Goal: Task Accomplishment & Management: Complete application form

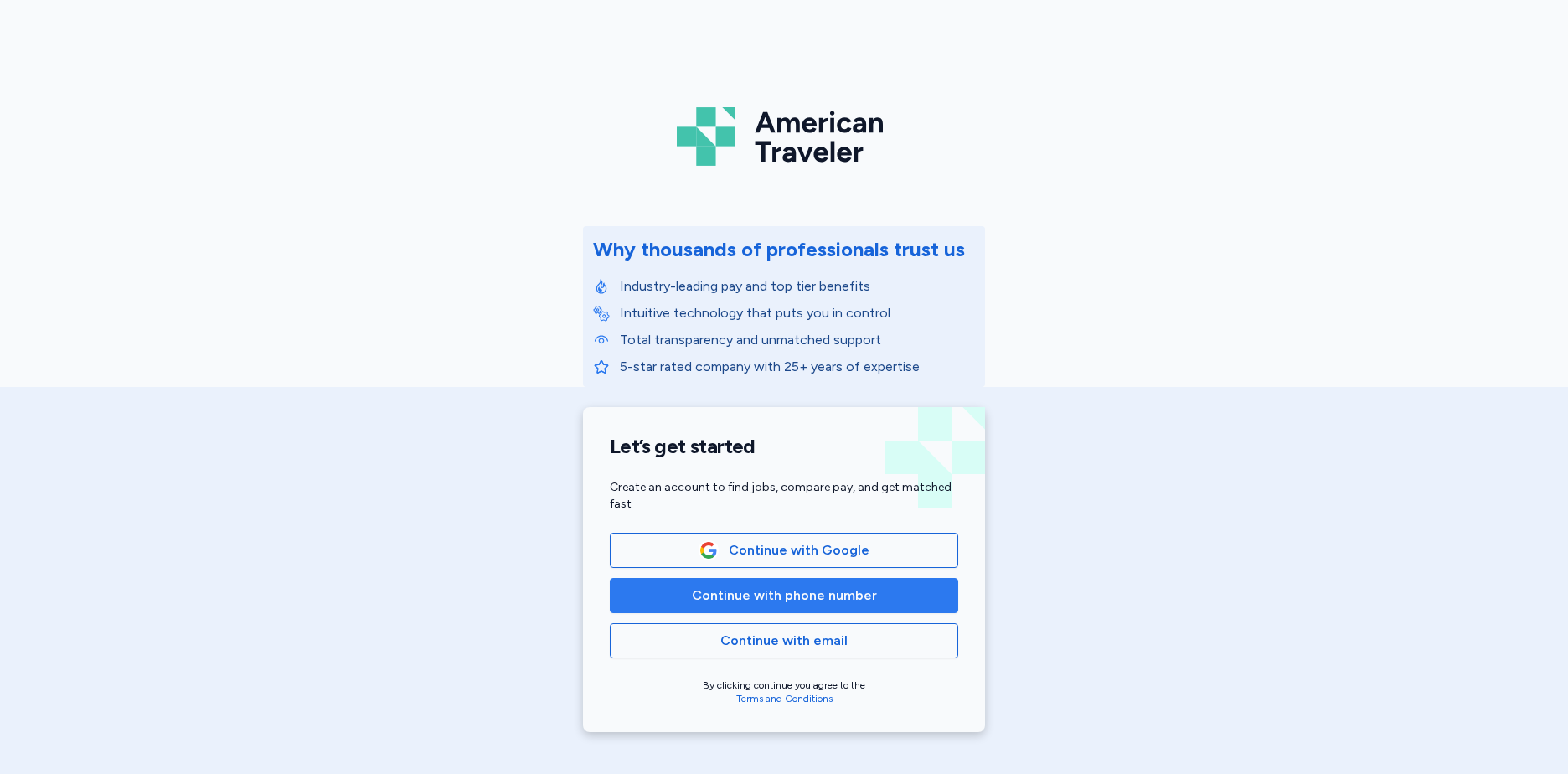
click at [799, 591] on span "Continue with phone number" at bounding box center [784, 595] width 185 height 20
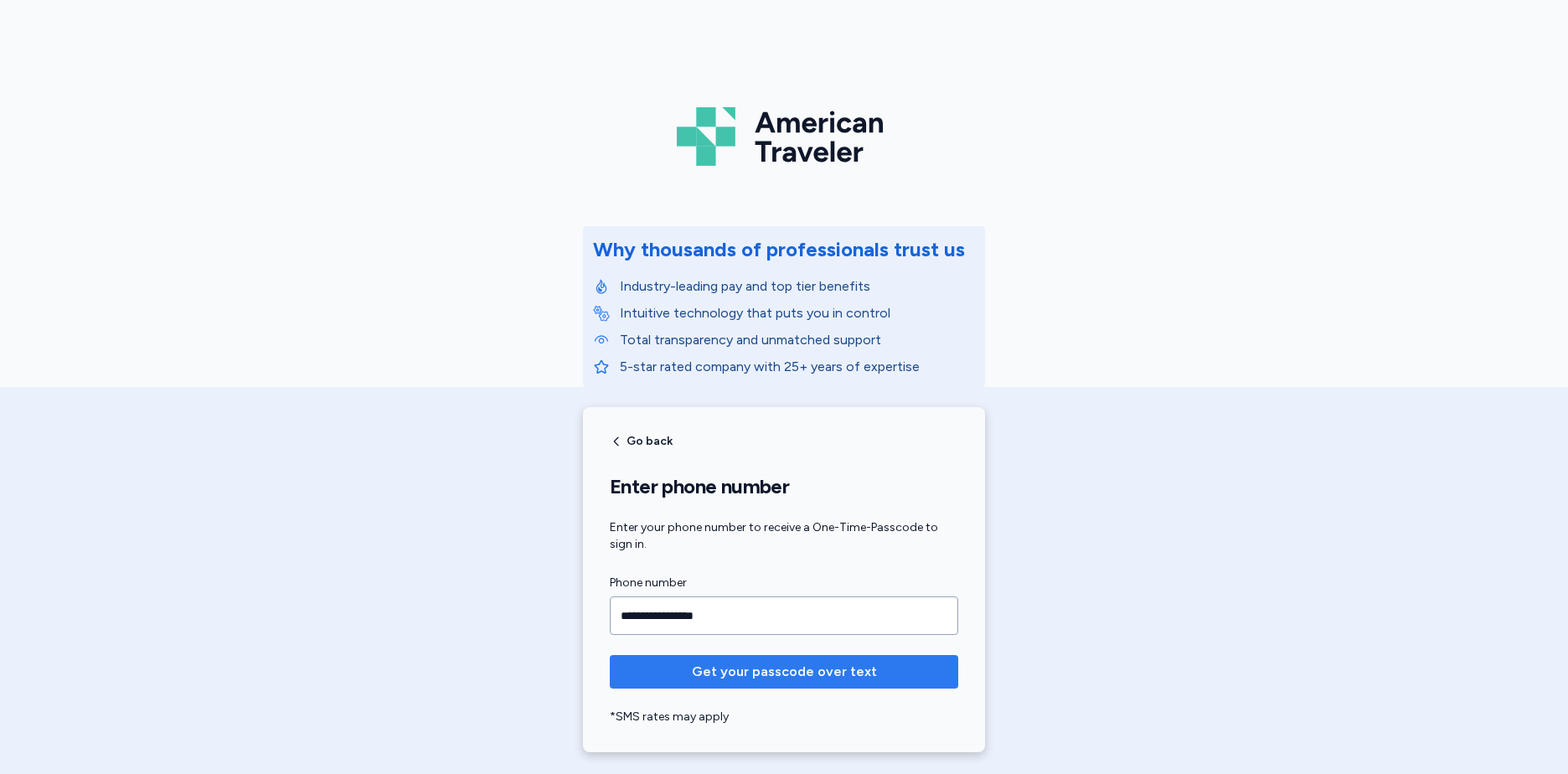
type input "**********"
click at [744, 672] on span "Get your passcode over text" at bounding box center [784, 672] width 185 height 20
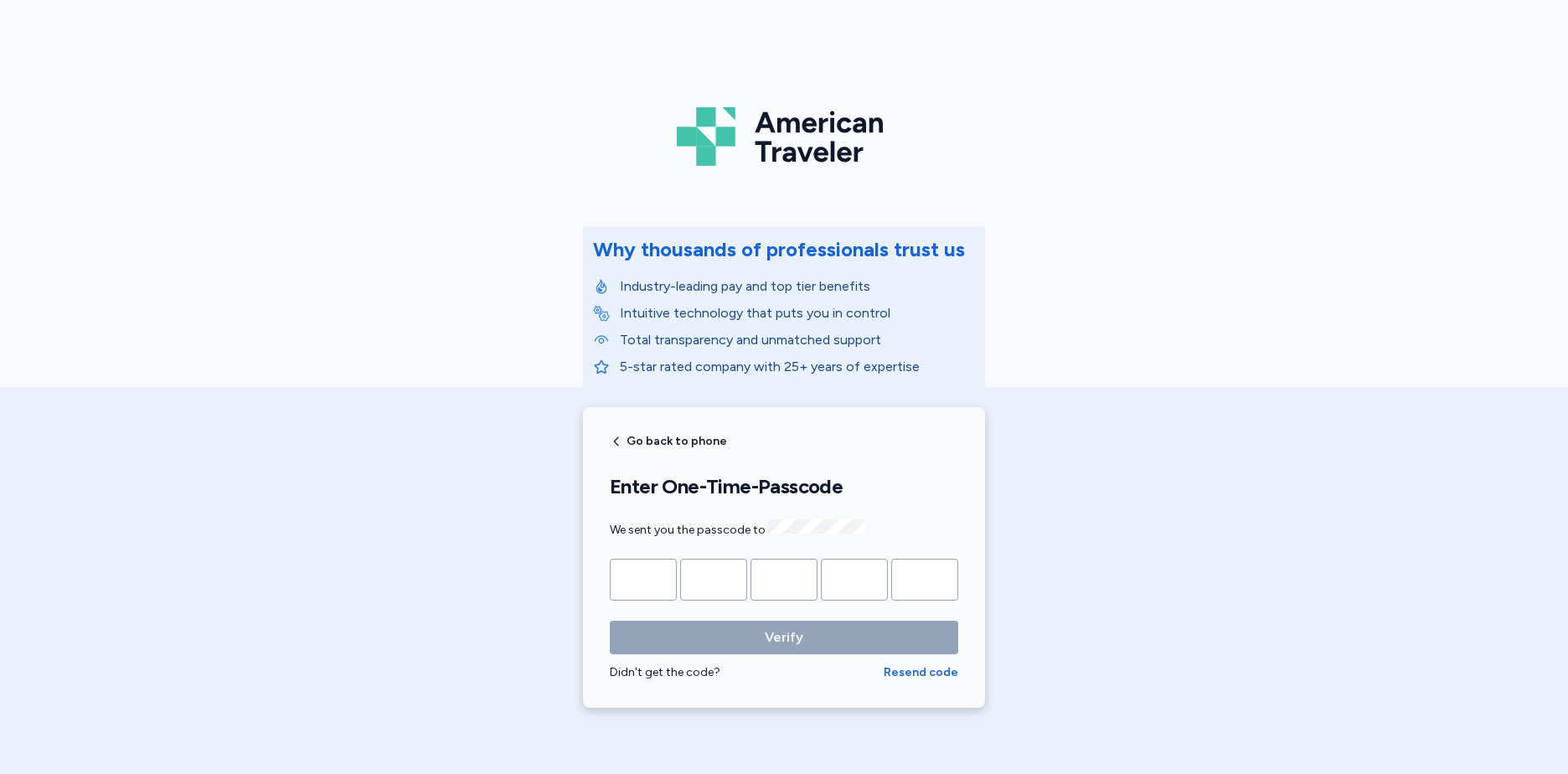
type input "*"
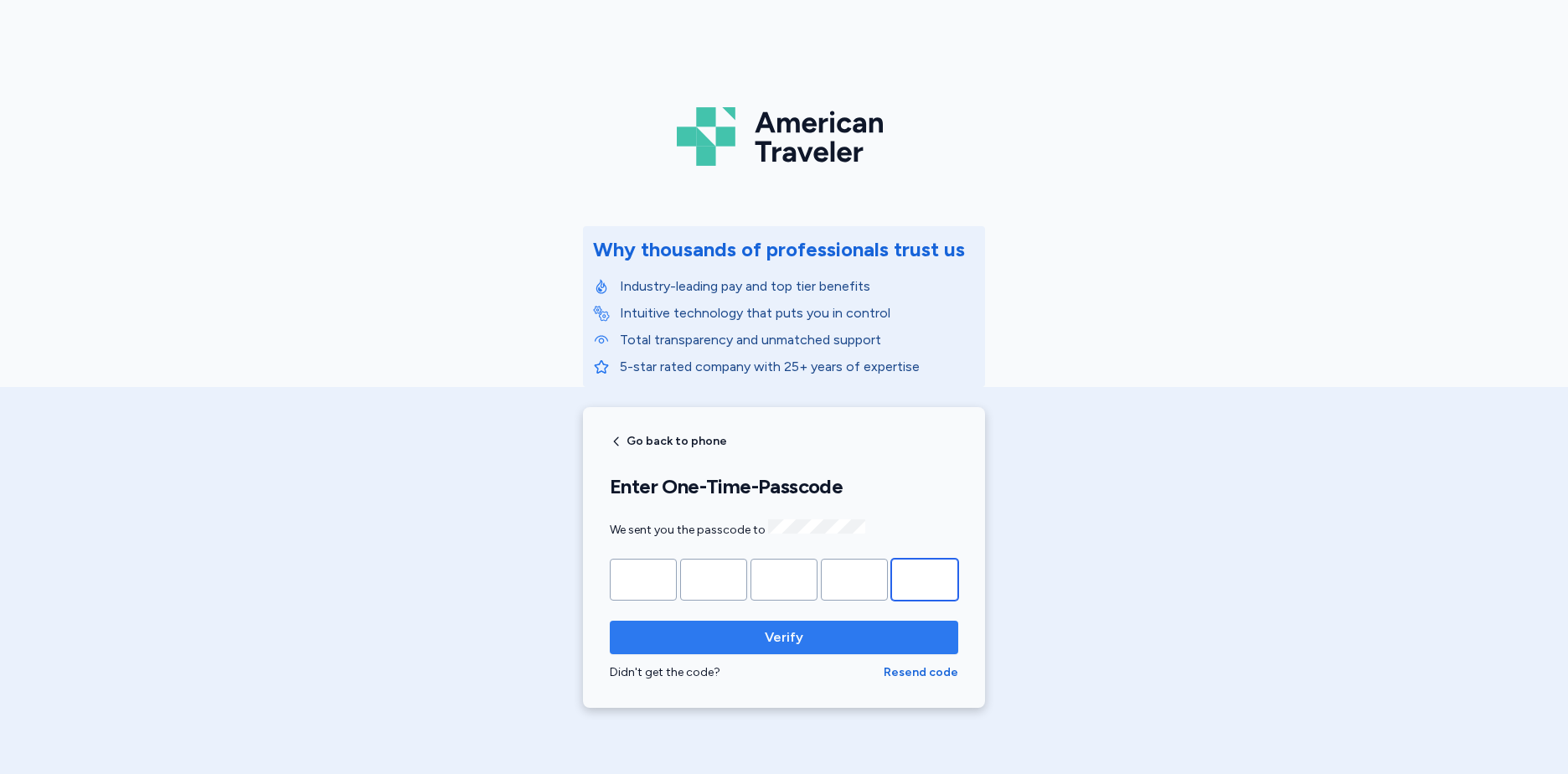
type input "*"
click at [851, 636] on span "Verify" at bounding box center [784, 637] width 322 height 20
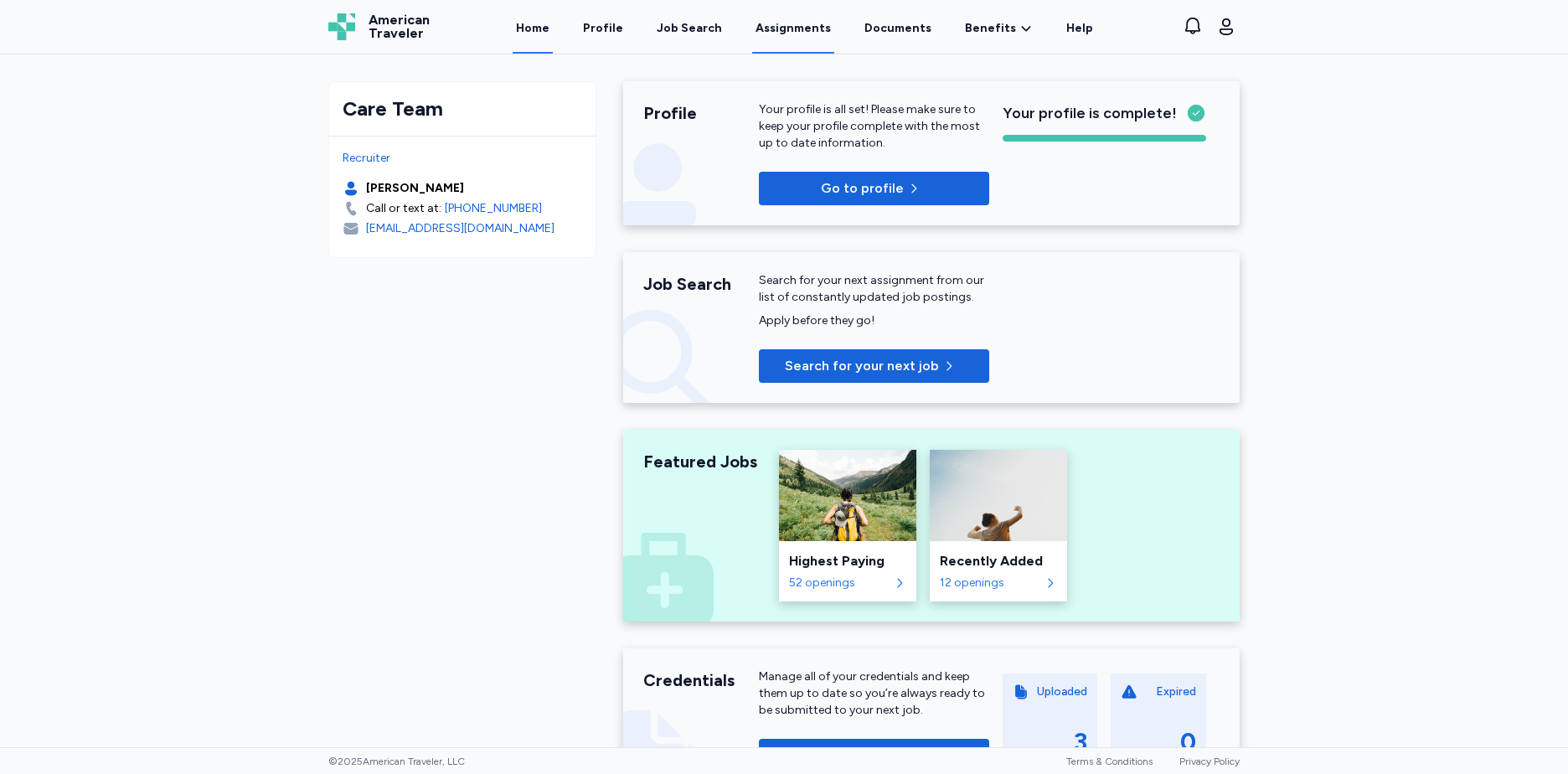
click at [767, 19] on link "Assignments" at bounding box center [793, 28] width 82 height 52
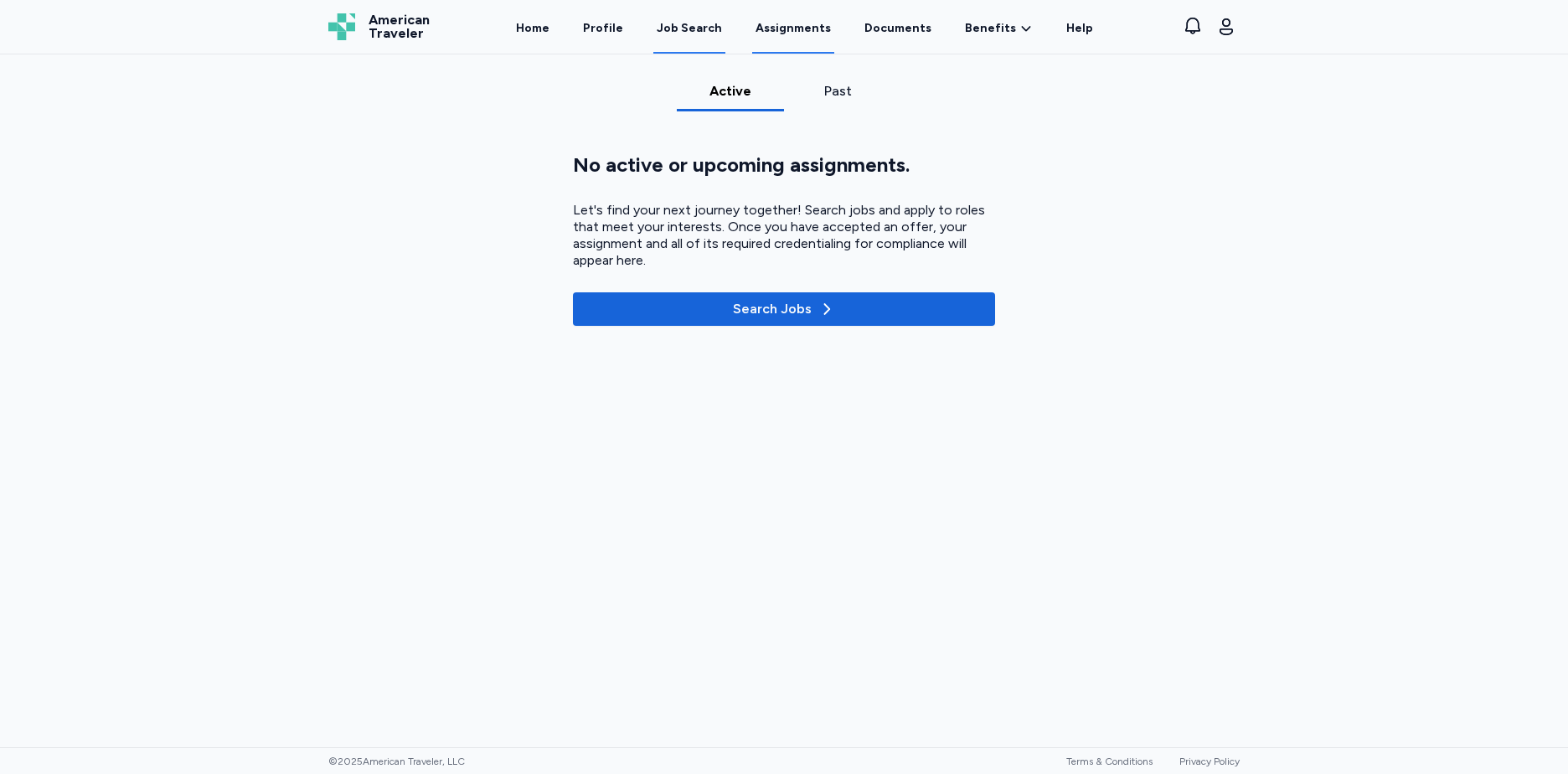
click at [701, 34] on div "Job Search" at bounding box center [689, 28] width 65 height 16
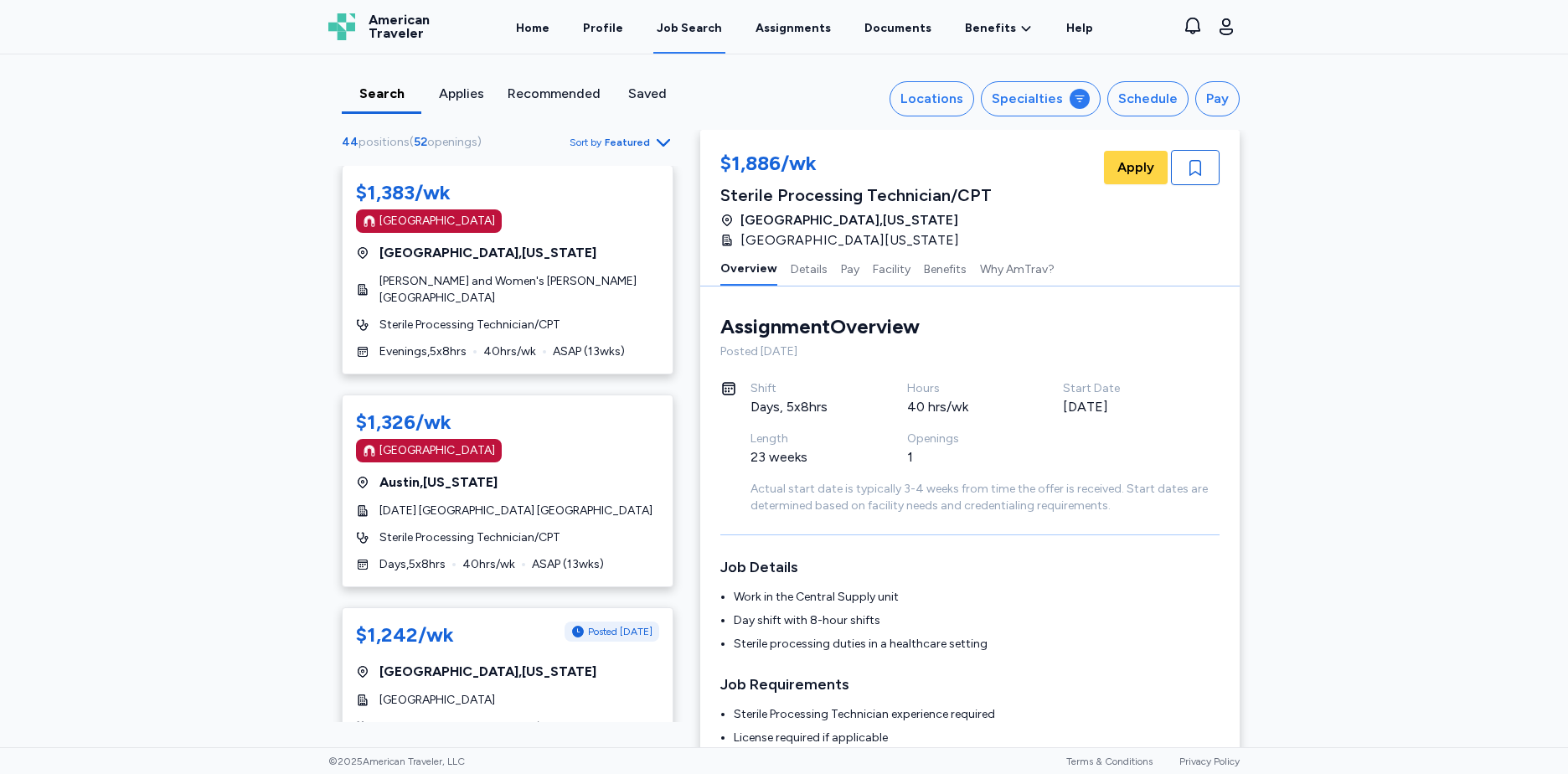
scroll to position [1782, 0]
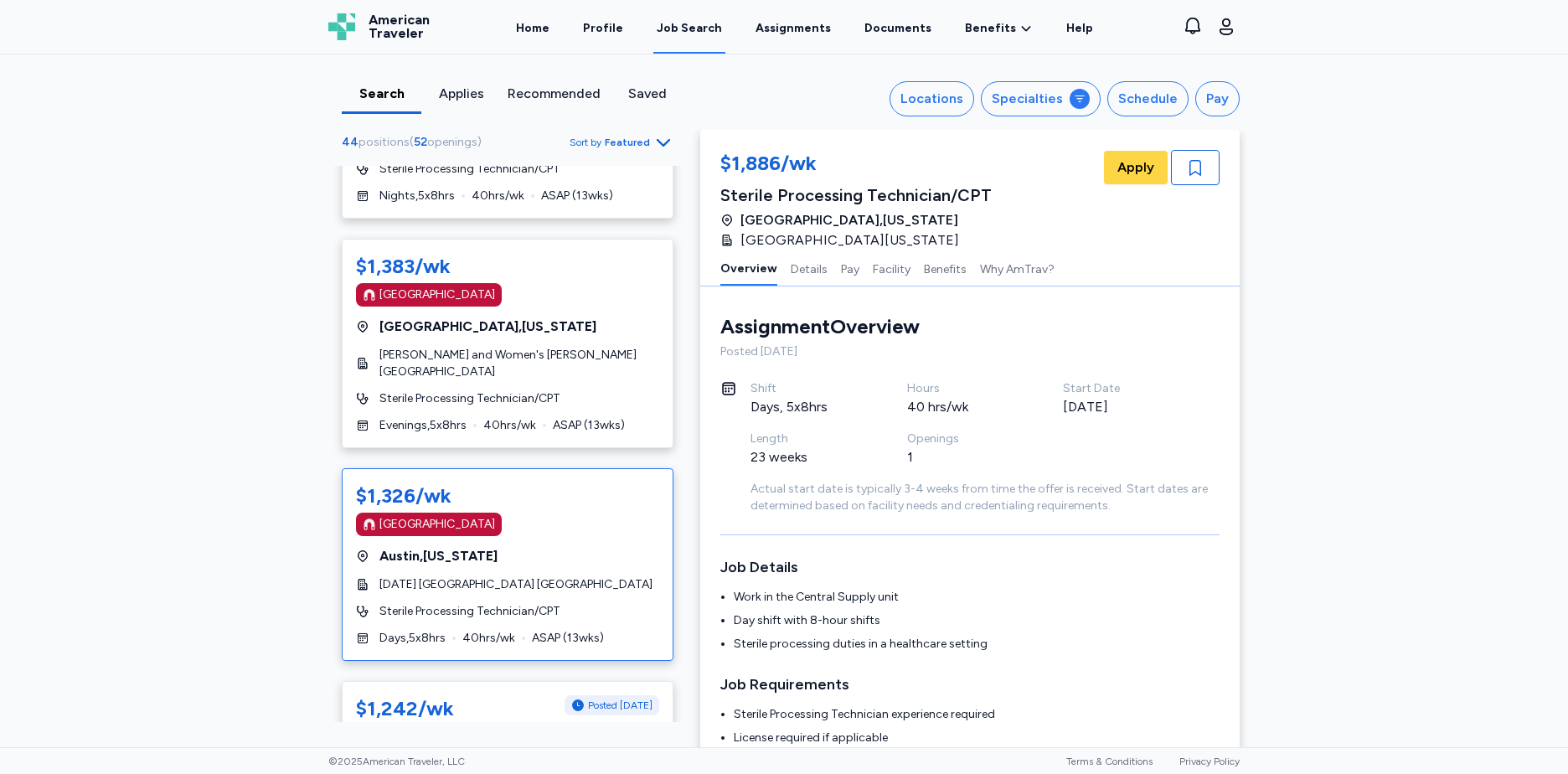
click at [565, 483] on div "$1,326/wk" at bounding box center [508, 496] width 303 height 27
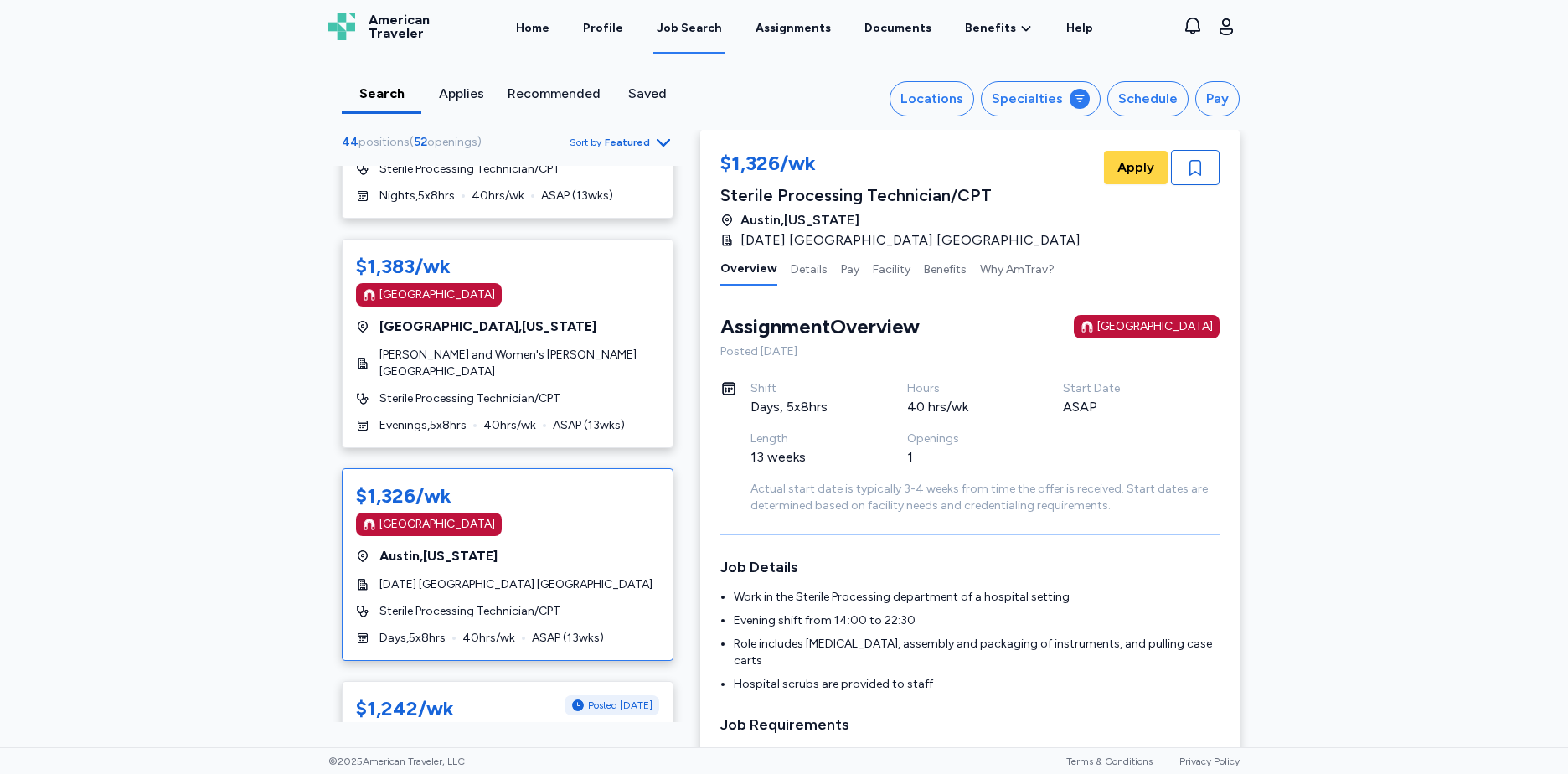
scroll to position [2, 0]
click at [1133, 163] on span "Apply" at bounding box center [1135, 167] width 37 height 20
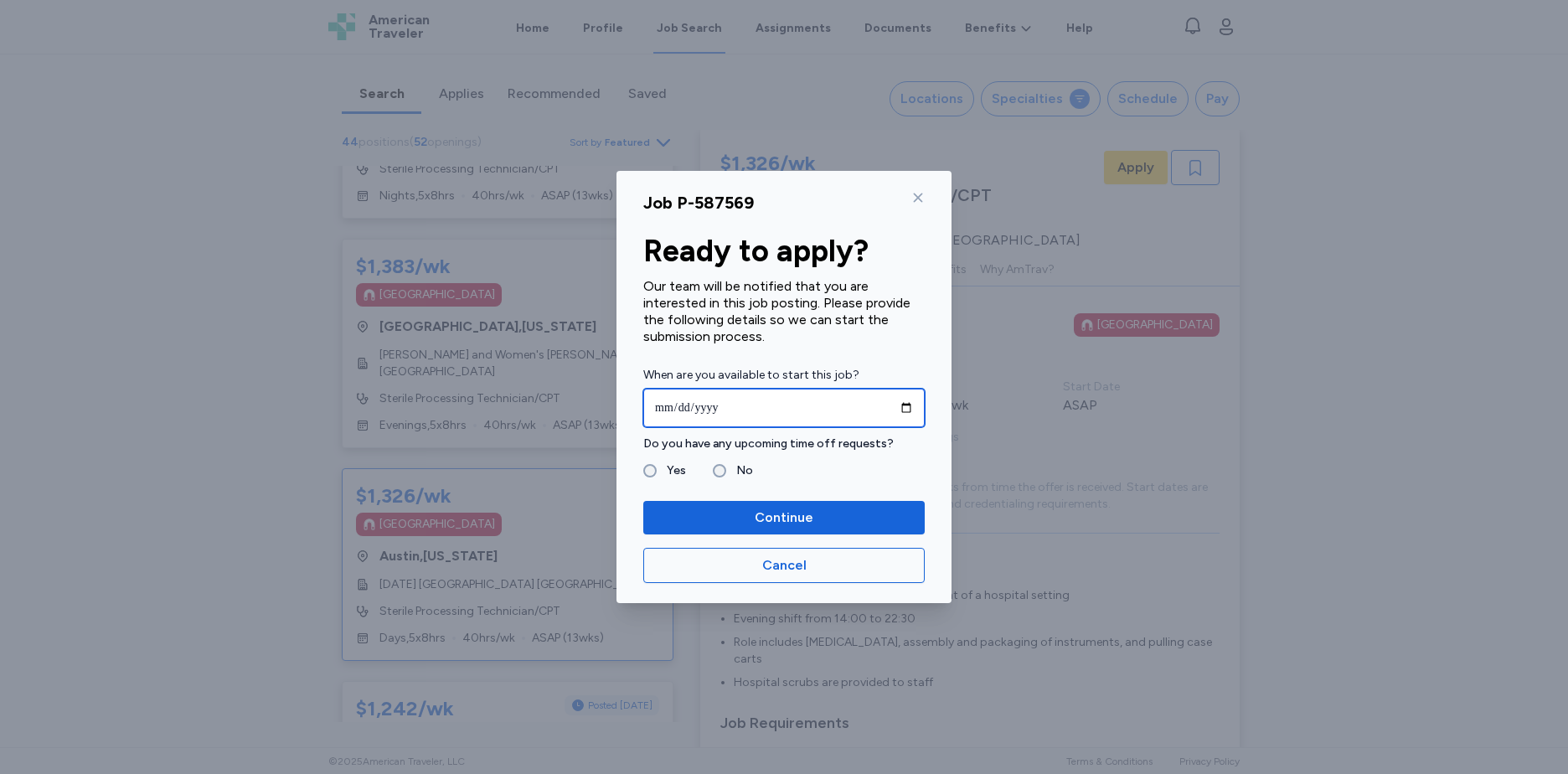
click at [755, 402] on input "date" at bounding box center [783, 408] width 281 height 39
click at [906, 403] on input "date" at bounding box center [783, 408] width 281 height 39
type input "**********"
click at [724, 476] on div "No" at bounding box center [732, 470] width 40 height 20
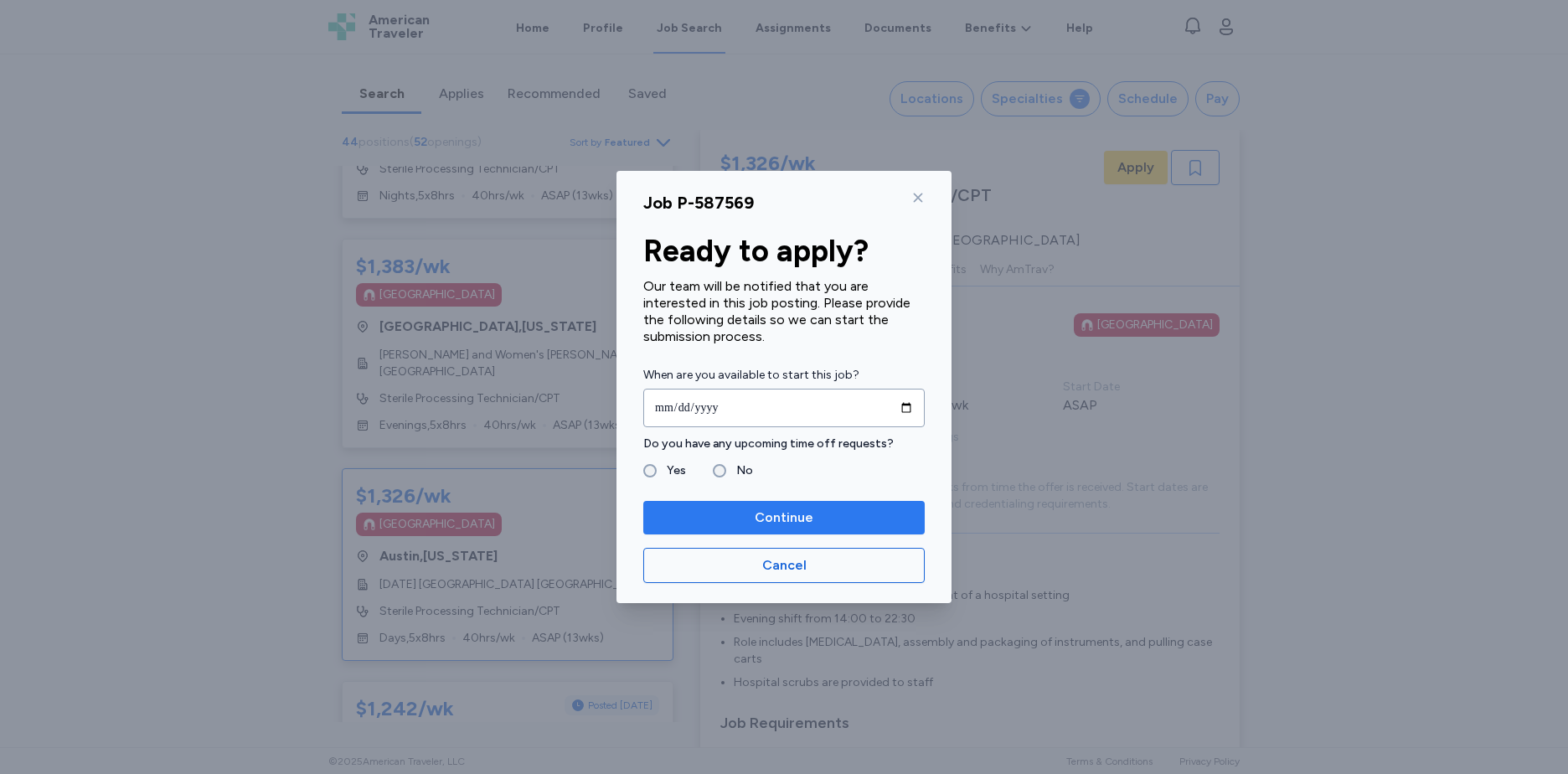
click at [783, 515] on span "Continue" at bounding box center [784, 517] width 59 height 20
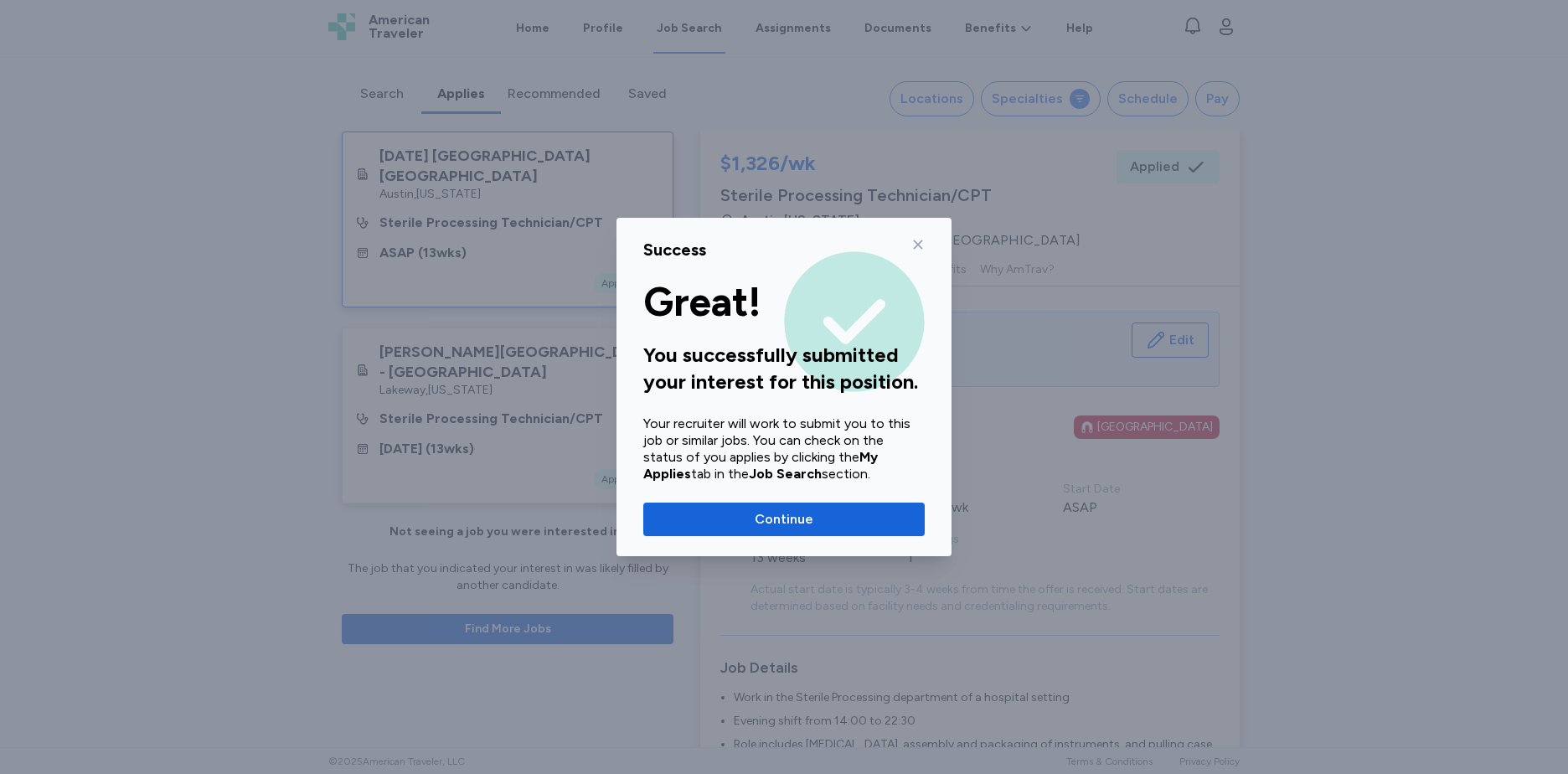
click at [783, 515] on span "Continue" at bounding box center [784, 519] width 59 height 20
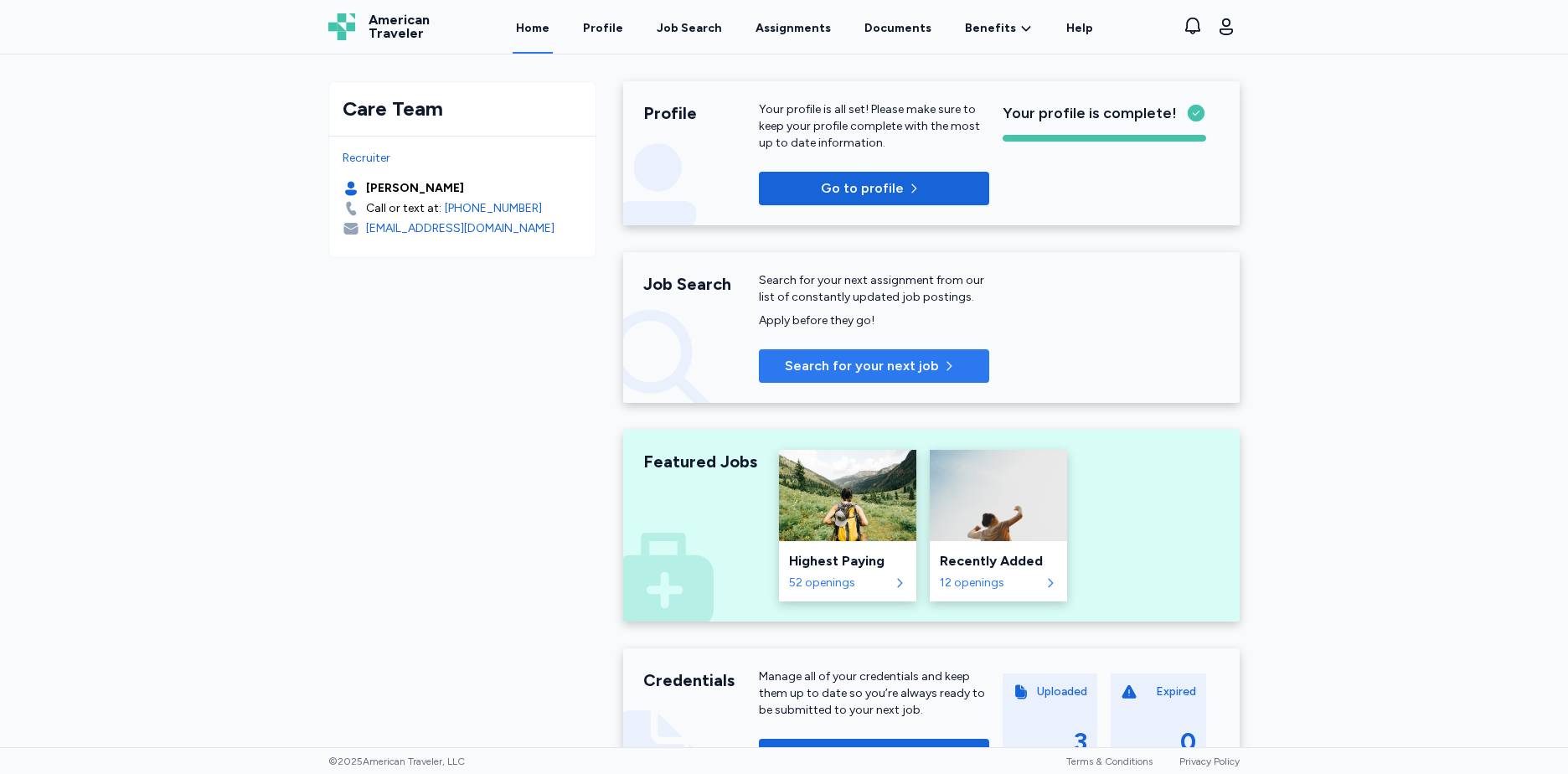
click at [836, 359] on span "Search for your next job" at bounding box center [861, 366] width 154 height 20
